Goal: Check status: Check status

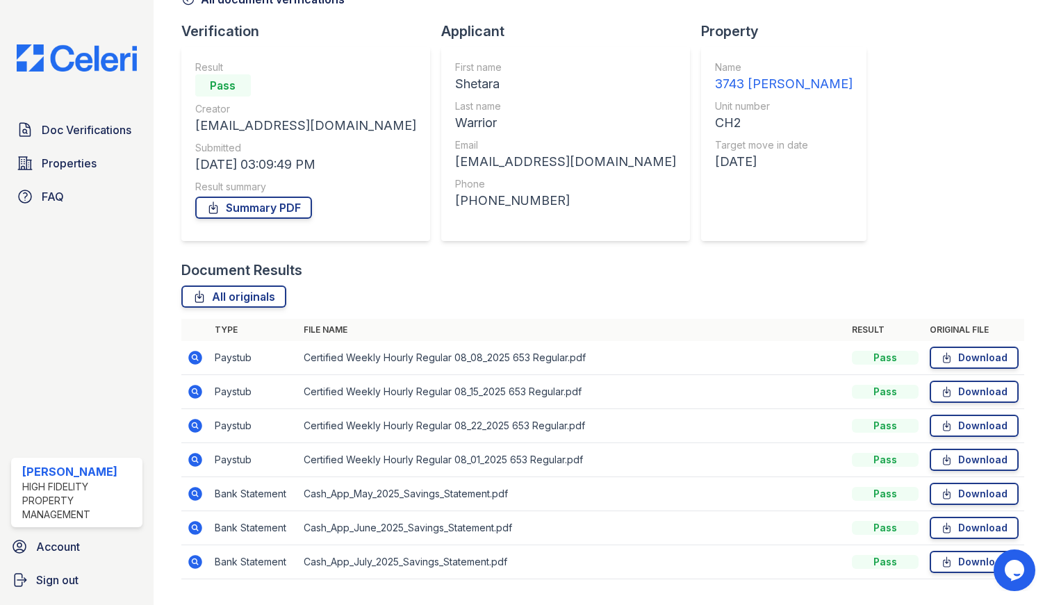
scroll to position [117, 0]
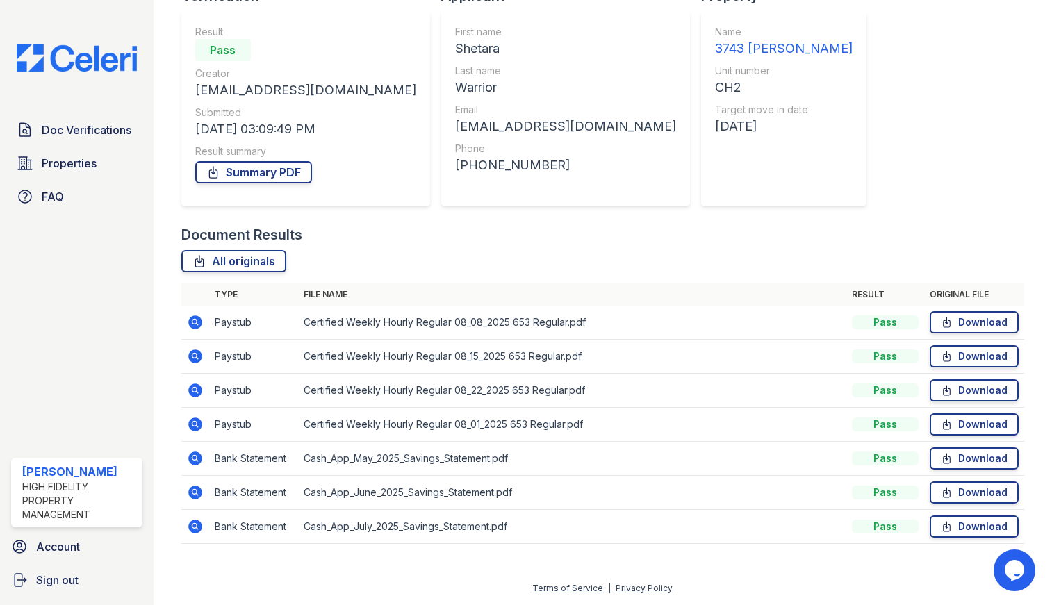
click at [197, 359] on icon at bounding box center [195, 357] width 14 height 14
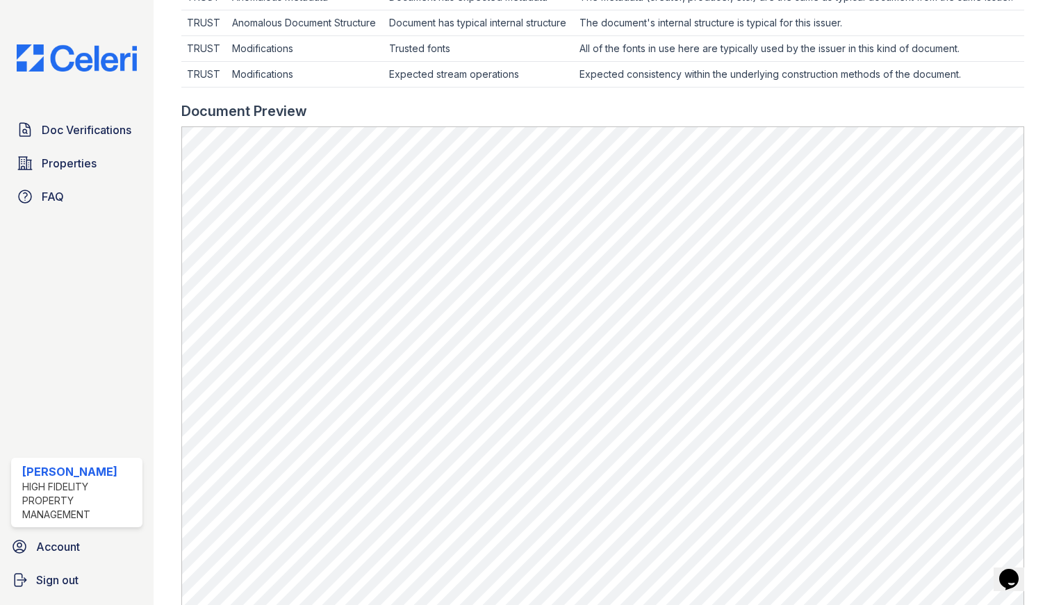
scroll to position [503, 0]
